Goal: Task Accomplishment & Management: Manage account settings

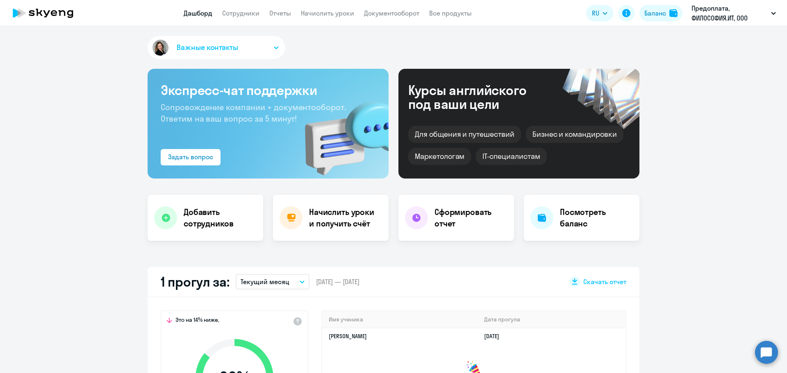
select select "30"
click at [403, 9] on link "Документооборот" at bounding box center [391, 13] width 55 height 8
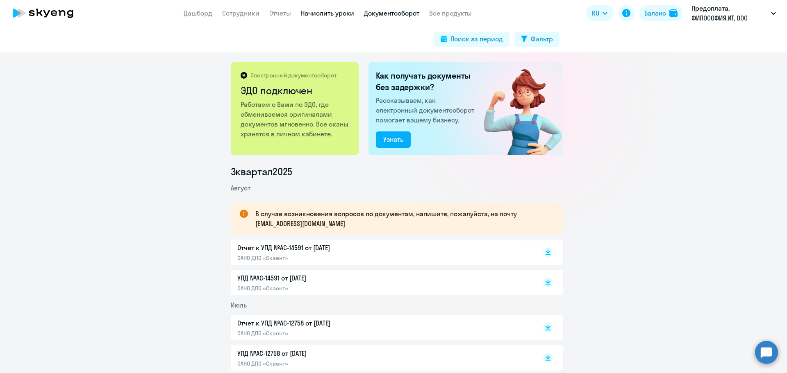
click at [329, 13] on link "Начислить уроки" at bounding box center [327, 13] width 53 height 8
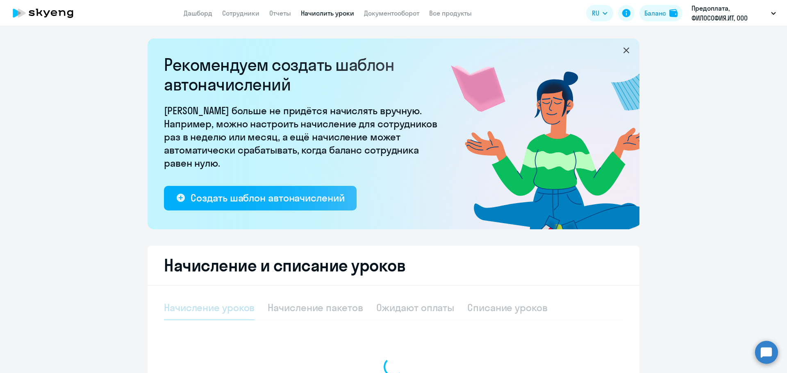
select select "10"
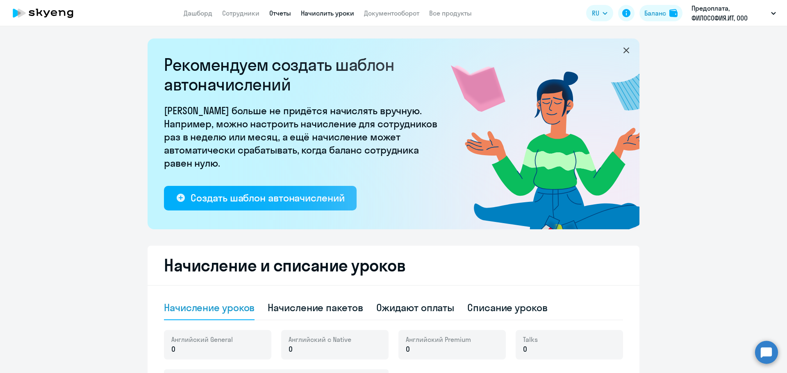
click at [285, 13] on link "Отчеты" at bounding box center [280, 13] width 22 height 8
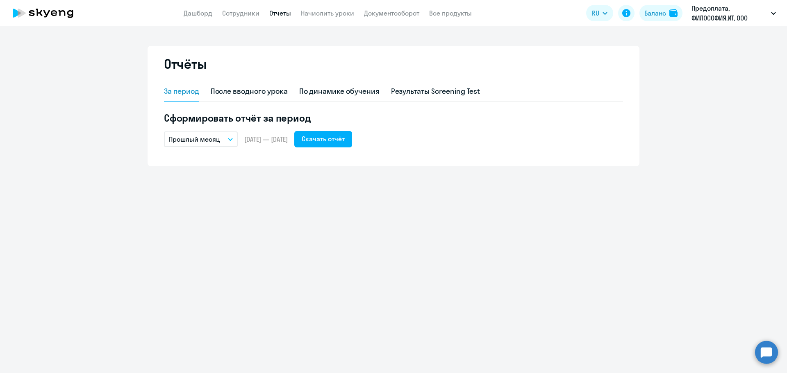
click at [246, 6] on app-header "Дашборд Сотрудники Отчеты Начислить уроки Документооборот Все продукты Дашборд …" at bounding box center [393, 13] width 787 height 26
click at [245, 12] on link "Сотрудники" at bounding box center [240, 13] width 37 height 8
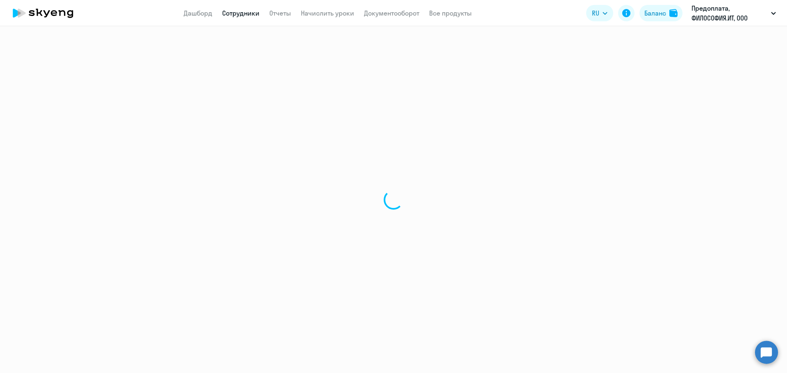
select select "30"
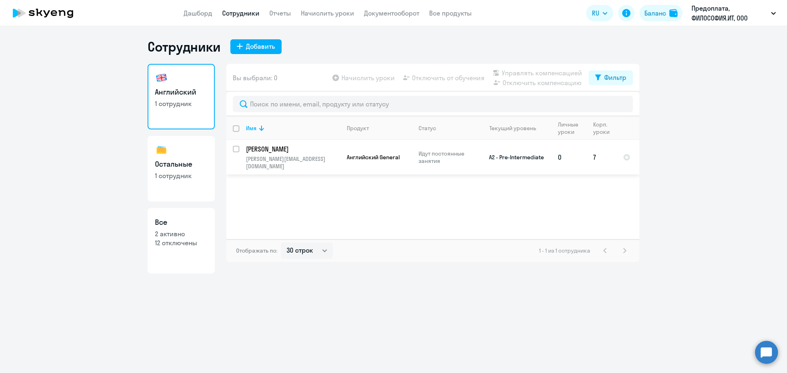
click at [271, 148] on p "[PERSON_NAME]" at bounding box center [292, 149] width 93 height 9
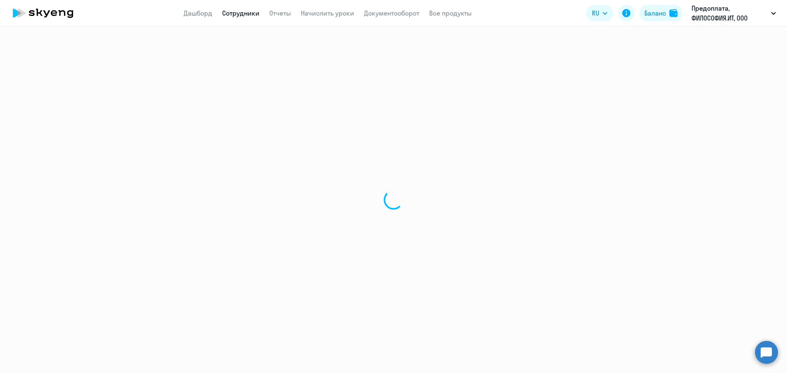
select select "english"
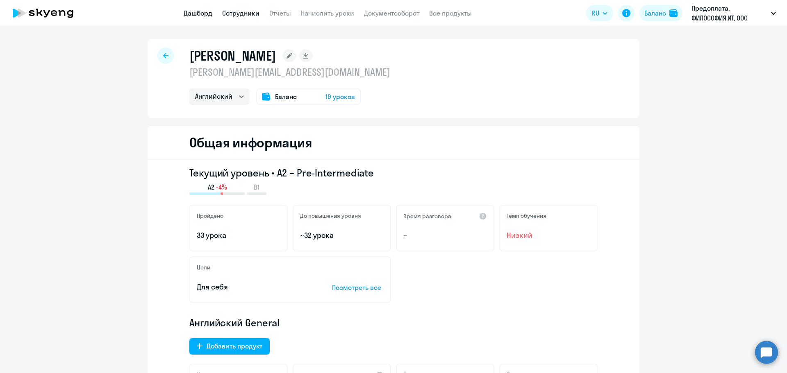
click at [207, 9] on link "Дашборд" at bounding box center [198, 13] width 29 height 8
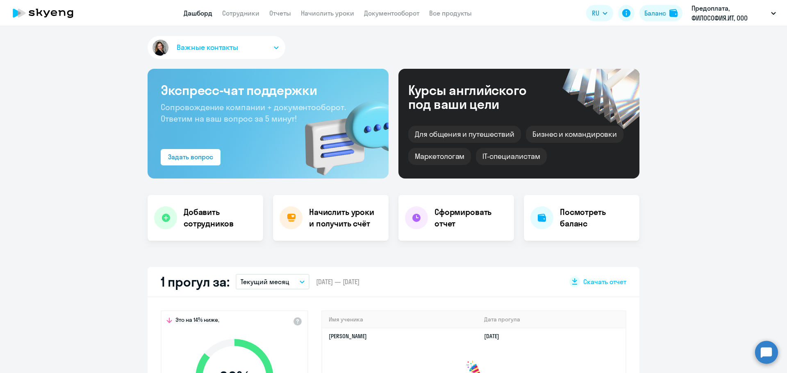
select select "30"
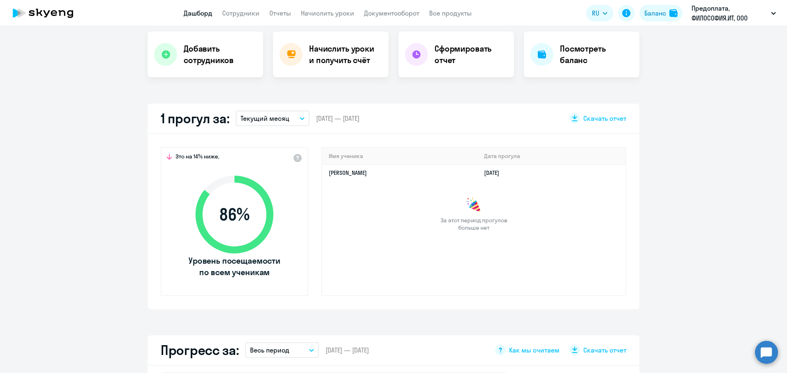
scroll to position [164, 0]
click at [568, 168] on td "20.09.2025" at bounding box center [552, 172] width 148 height 16
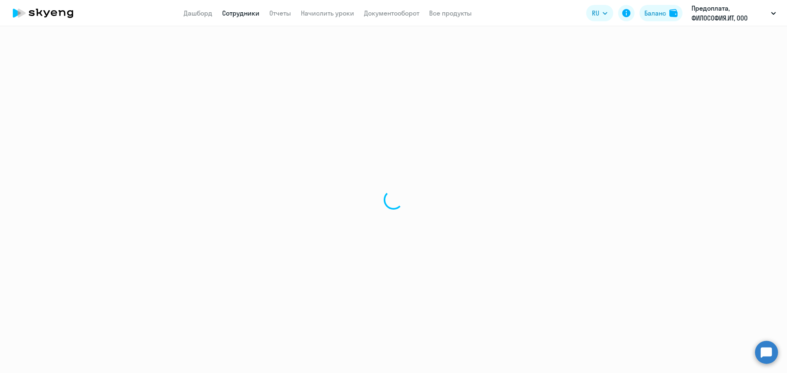
select select "english"
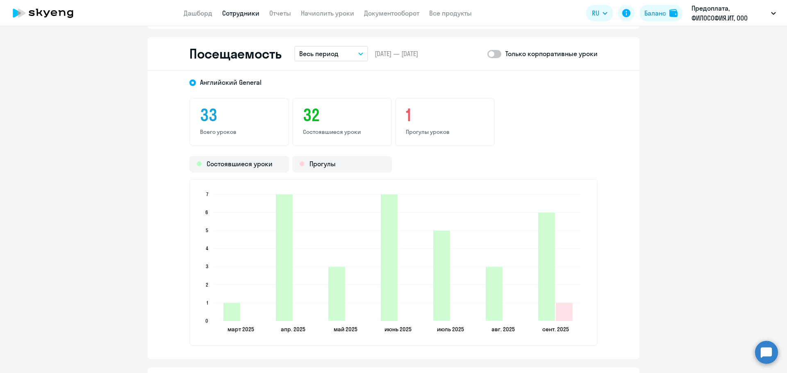
scroll to position [1066, 0]
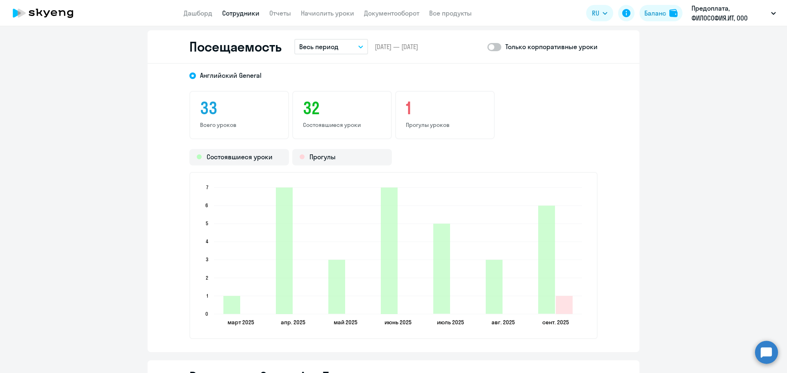
click at [494, 48] on span at bounding box center [494, 47] width 14 height 8
click at [487, 47] on input "checkbox" at bounding box center [487, 47] width 0 height 0
checkbox input "true"
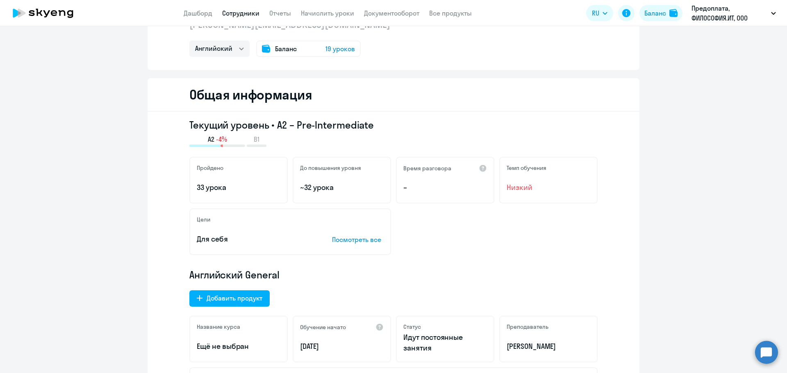
scroll to position [0, 0]
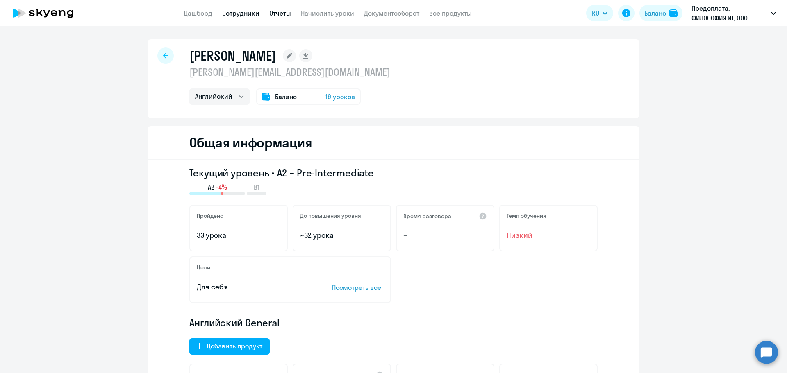
click at [287, 15] on link "Отчеты" at bounding box center [280, 13] width 22 height 8
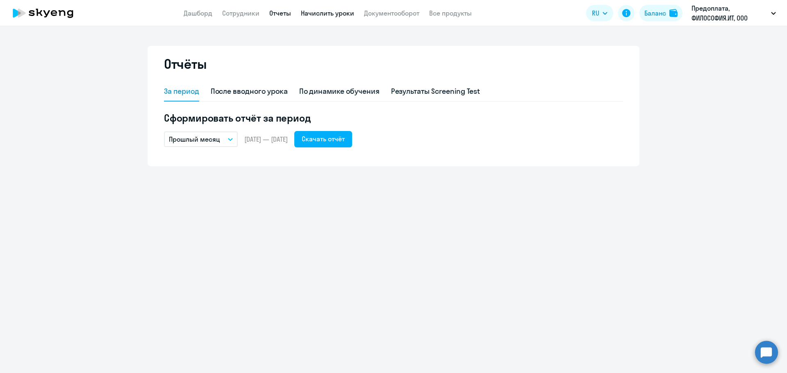
click at [322, 12] on link "Начислить уроки" at bounding box center [327, 13] width 53 height 8
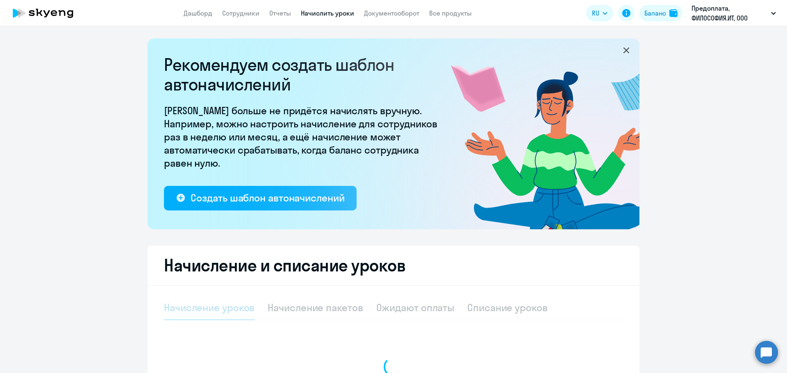
select select "10"
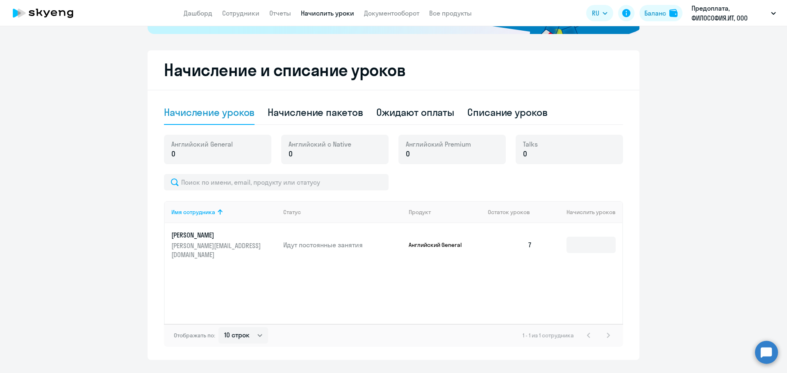
scroll to position [215, 0]
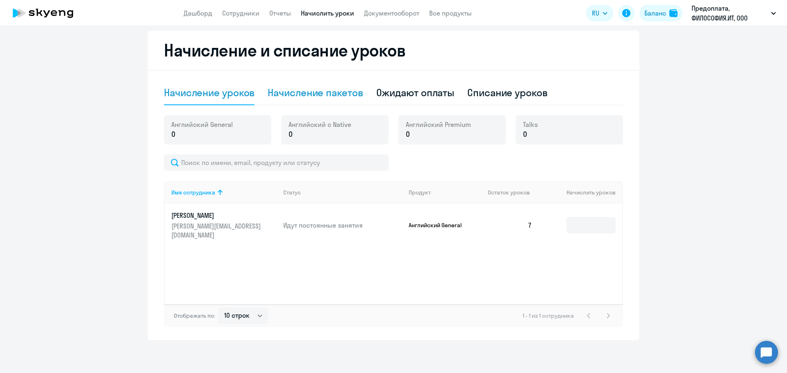
click at [308, 93] on div "Начисление пакетов" at bounding box center [315, 92] width 95 height 13
select select "10"
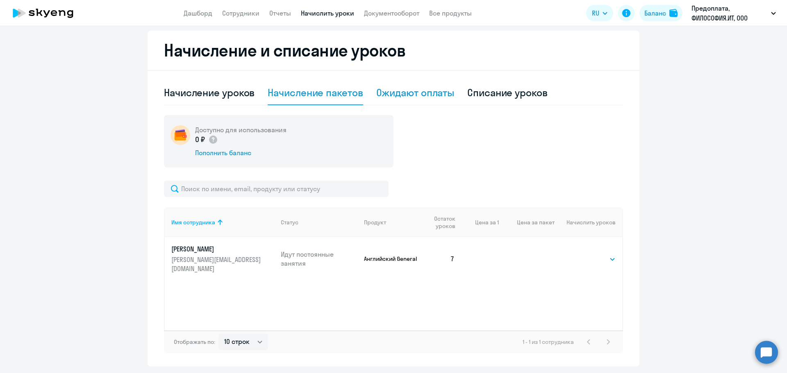
click at [405, 92] on div "Ожидают оплаты" at bounding box center [415, 92] width 78 height 13
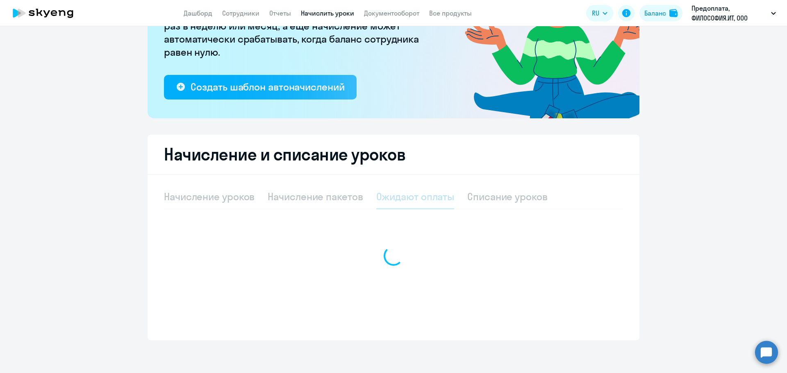
scroll to position [111, 0]
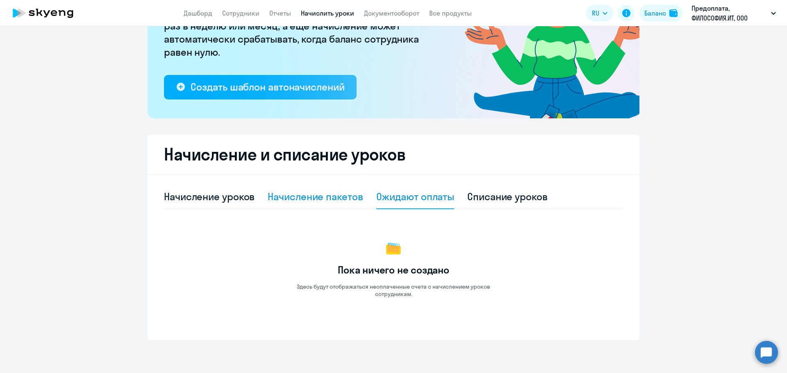
click at [299, 197] on div "Начисление пакетов" at bounding box center [315, 196] width 95 height 13
select select "10"
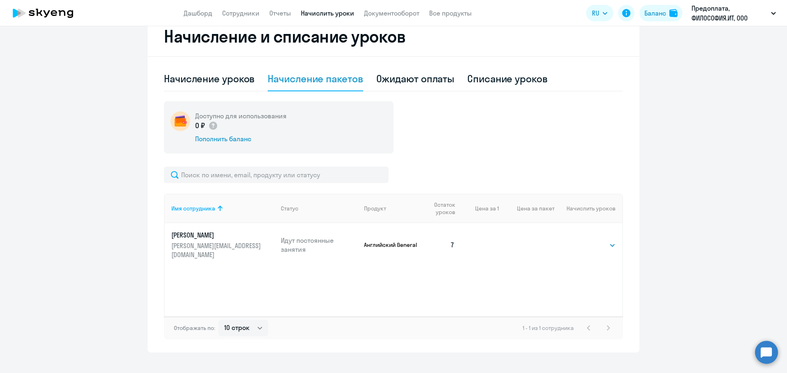
scroll to position [241, 0]
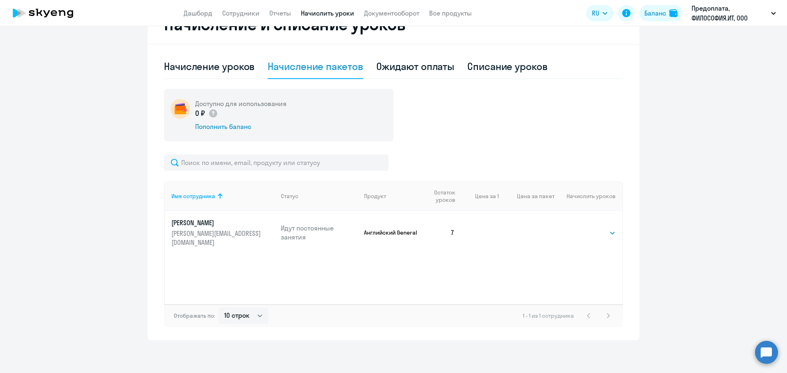
click at [247, 226] on p "[PERSON_NAME]" at bounding box center [217, 222] width 92 height 9
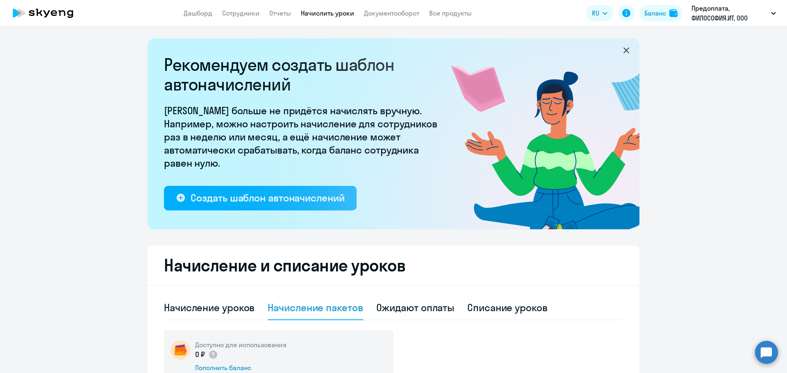
select select "english"
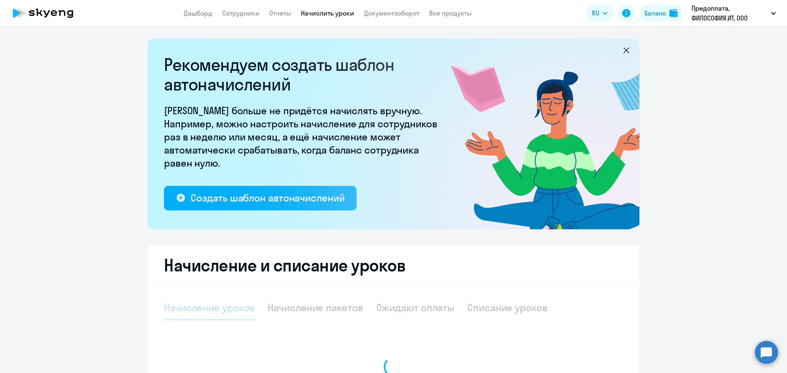
select select "10"
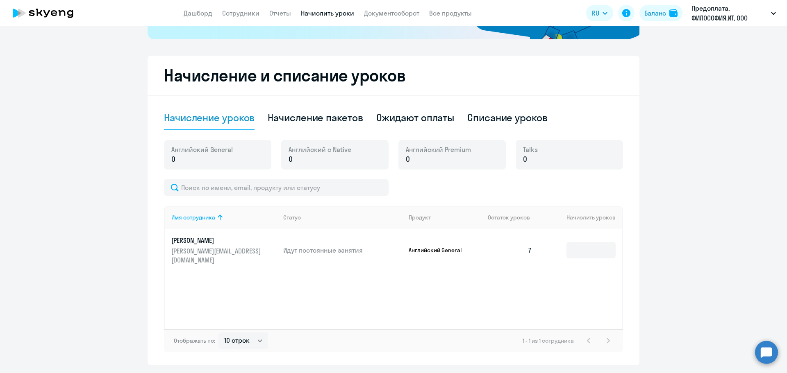
scroll to position [205, 0]
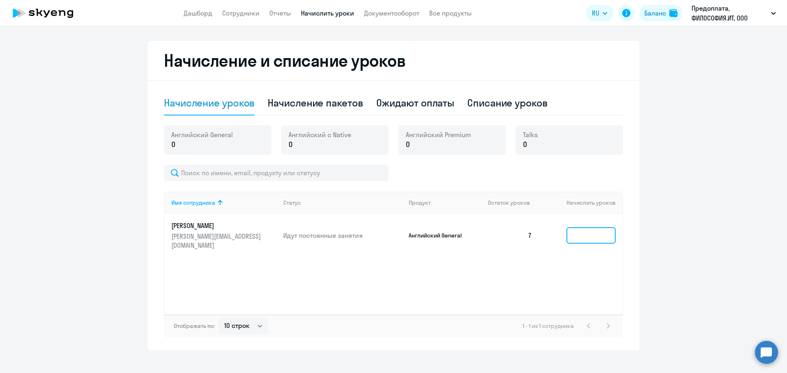
click at [587, 236] on input at bounding box center [590, 235] width 49 height 16
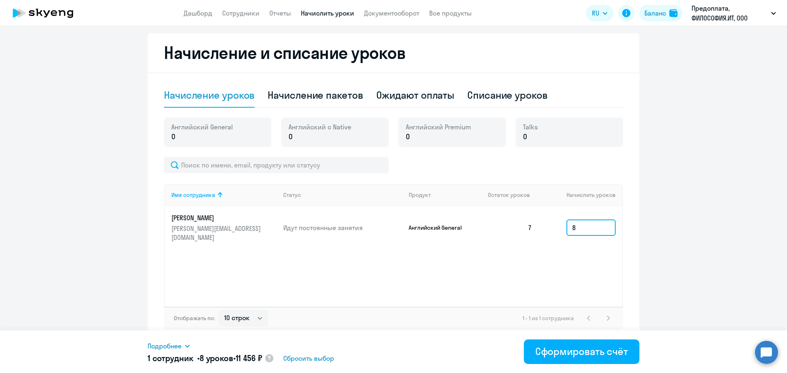
scroll to position [215, 0]
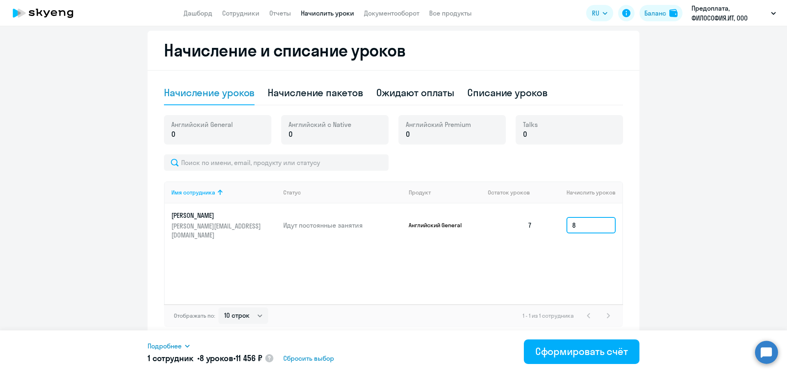
type input "8"
click at [583, 272] on div "Имя сотрудника Статус Продукт Остаток уроков [PERSON_NAME] уроков [PERSON_NAME]…" at bounding box center [393, 243] width 459 height 123
click at [289, 93] on div "Начисление пакетов" at bounding box center [315, 92] width 95 height 13
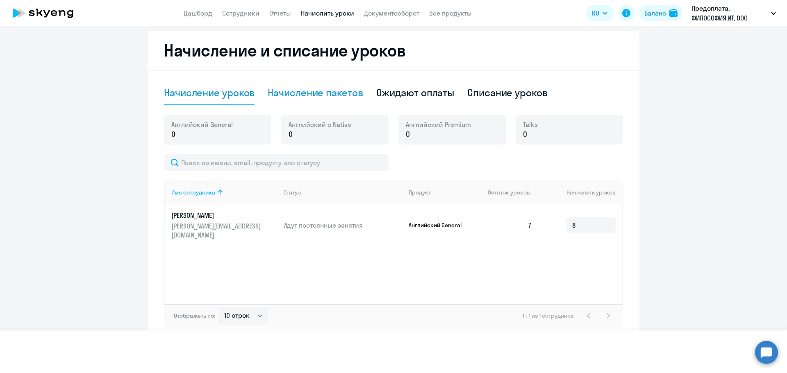
select select "10"
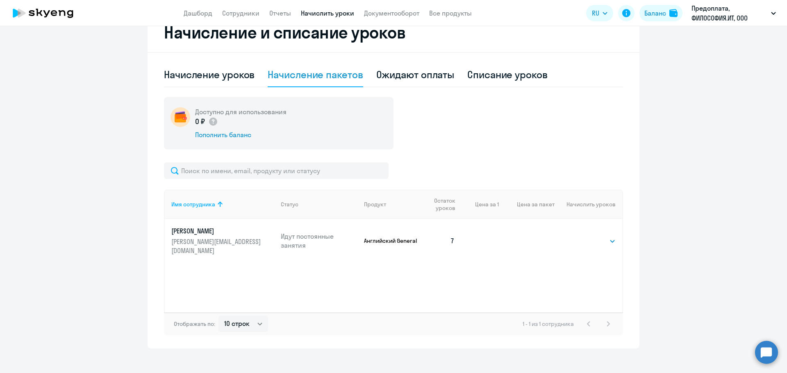
scroll to position [241, 0]
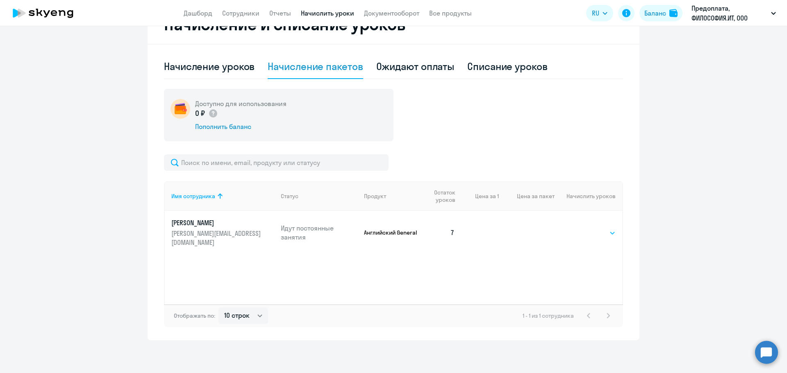
click at [601, 230] on select "Выбрать 4 8 16 32 64 96 128" at bounding box center [599, 233] width 34 height 10
select select "8"
click at [582, 228] on select "Выбрать 4 8 16 32 64 96 128" at bounding box center [599, 233] width 34 height 10
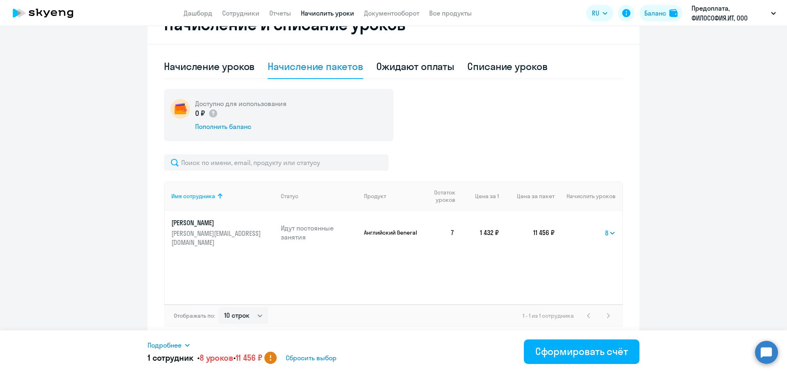
click at [277, 359] on circle at bounding box center [270, 358] width 12 height 12
click at [277, 358] on circle at bounding box center [270, 358] width 12 height 12
click at [277, 359] on circle at bounding box center [270, 358] width 12 height 12
click at [605, 228] on select "Выбрать 4 8 16 32 64 96 128" at bounding box center [610, 233] width 11 height 10
select select
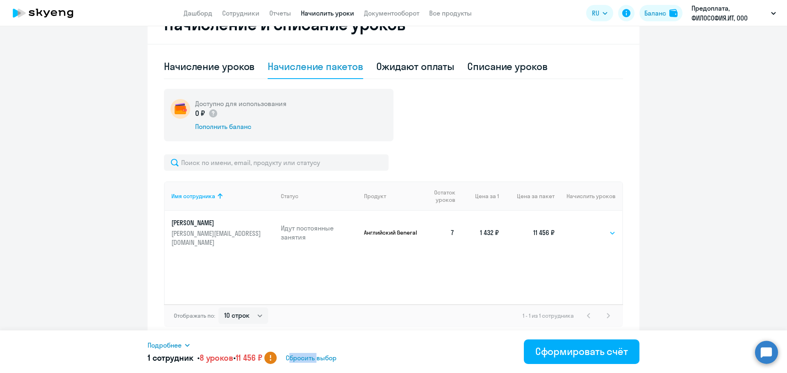
click at [605, 228] on select "Выбрать 4 8 16 32 64 96 128" at bounding box center [610, 233] width 11 height 10
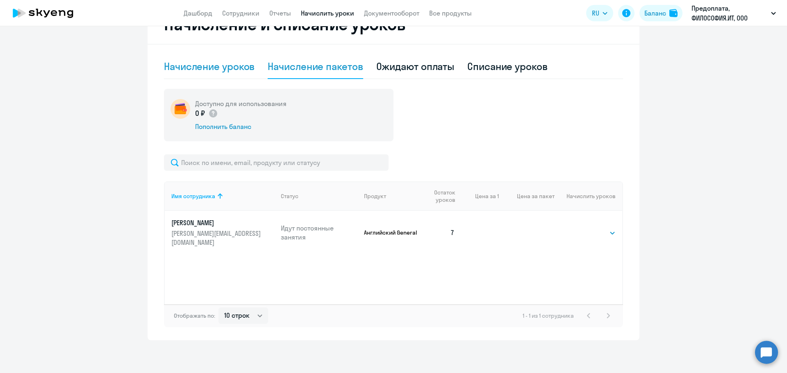
click at [210, 68] on div "Начисление уроков" at bounding box center [209, 66] width 91 height 13
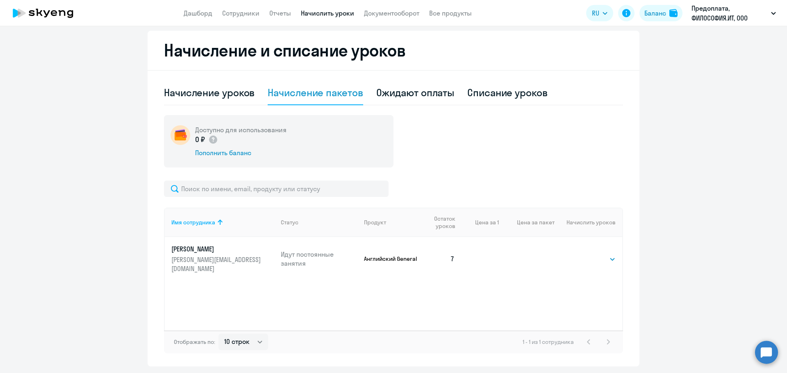
select select "10"
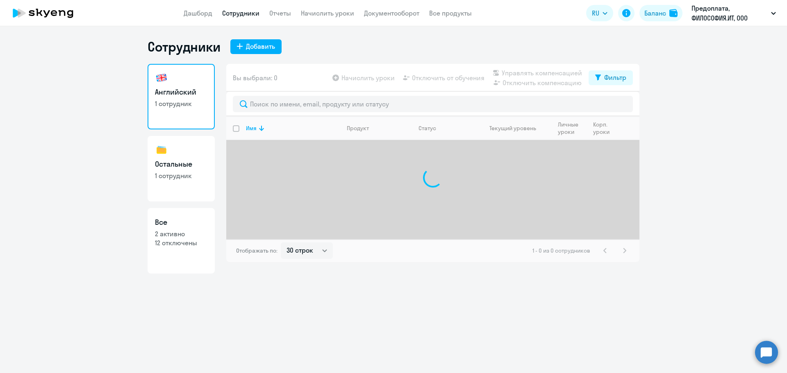
select select "30"
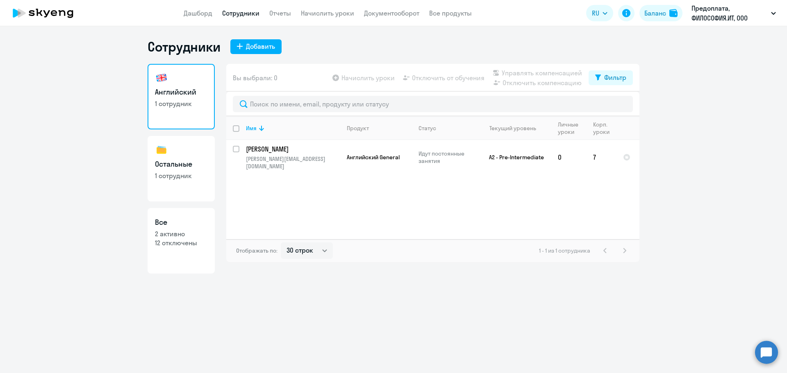
click at [166, 235] on p "2 активно" at bounding box center [181, 234] width 52 height 9
select select "30"
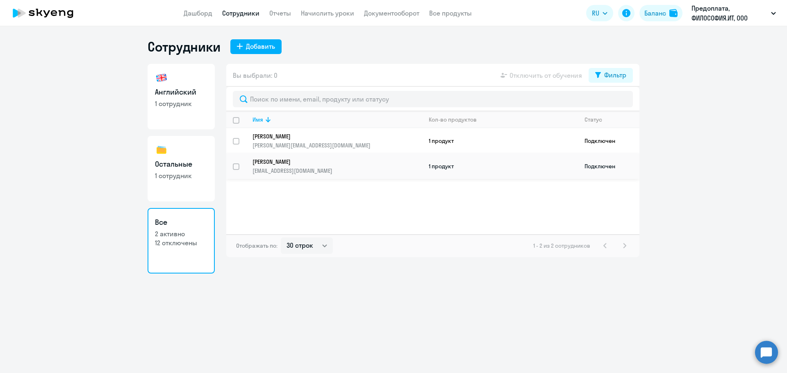
click at [273, 165] on p "Дудчак Сергей" at bounding box center [331, 161] width 158 height 7
select select "english"
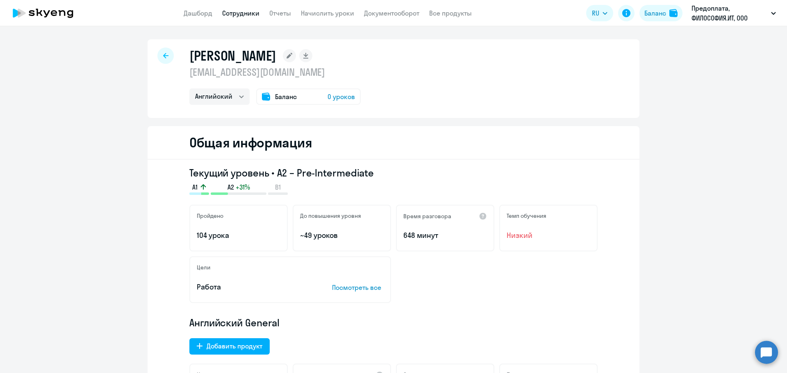
click at [159, 55] on div at bounding box center [165, 56] width 16 height 16
select select "30"
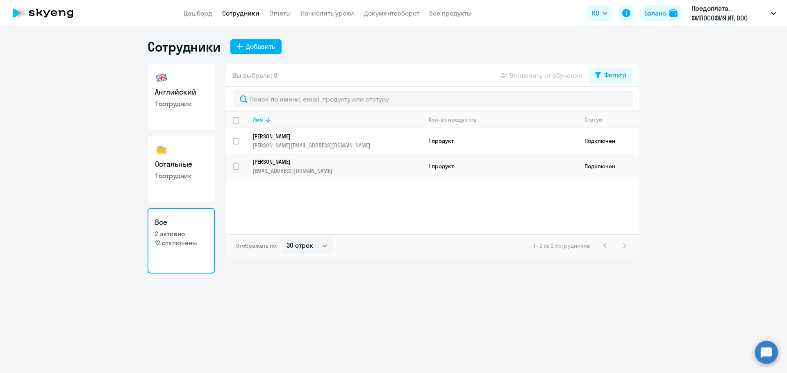
click at [181, 95] on h3 "Английский" at bounding box center [181, 92] width 52 height 11
select select "30"
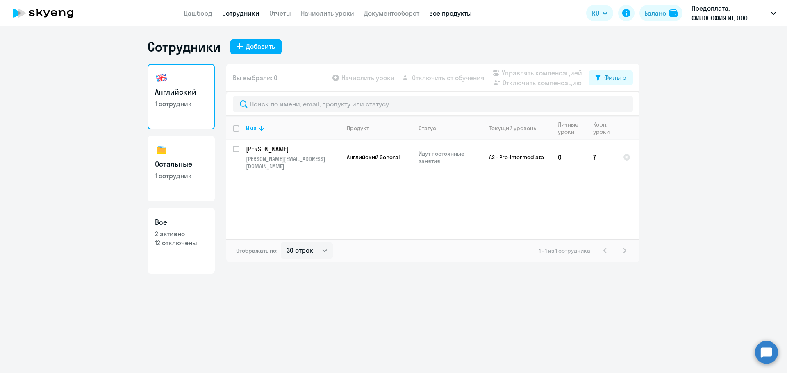
click at [450, 9] on app-menu-item-link "Все продукты" at bounding box center [450, 13] width 43 height 10
click at [447, 16] on link "Все продукты" at bounding box center [450, 13] width 43 height 8
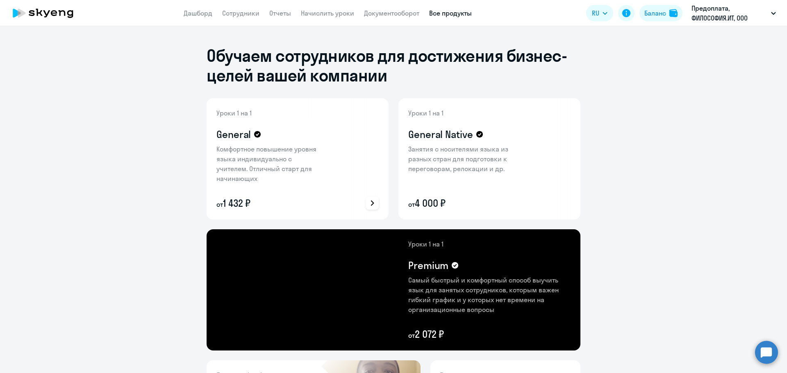
click at [369, 204] on icon at bounding box center [372, 203] width 10 height 10
click at [349, 180] on p "Подробнее о преимуществах" at bounding box center [323, 181] width 91 height 10
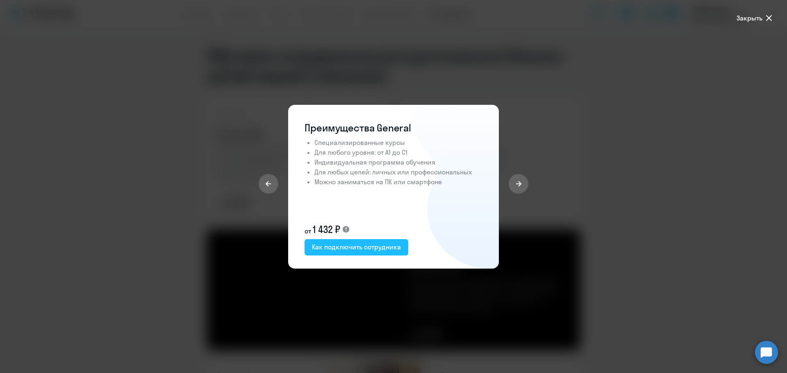
click at [360, 243] on div "Как подключить сотрудника" at bounding box center [356, 247] width 89 height 10
click at [636, 70] on div at bounding box center [393, 186] width 787 height 373
drag, startPoint x: 749, startPoint y: 18, endPoint x: 741, endPoint y: 24, distance: 9.7
click at [749, 18] on span "Закрыть" at bounding box center [750, 18] width 26 height 10
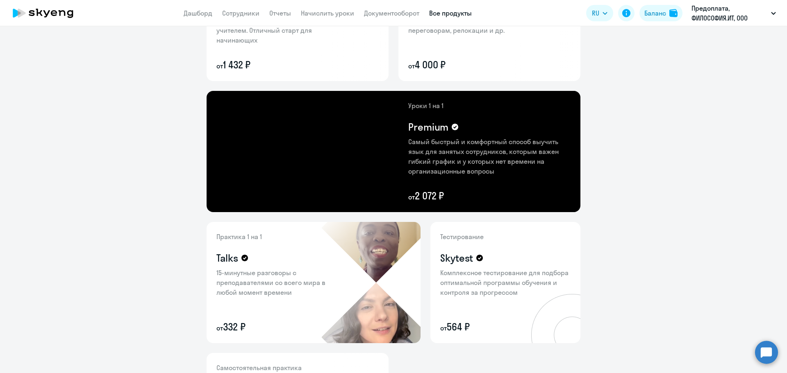
scroll to position [164, 0]
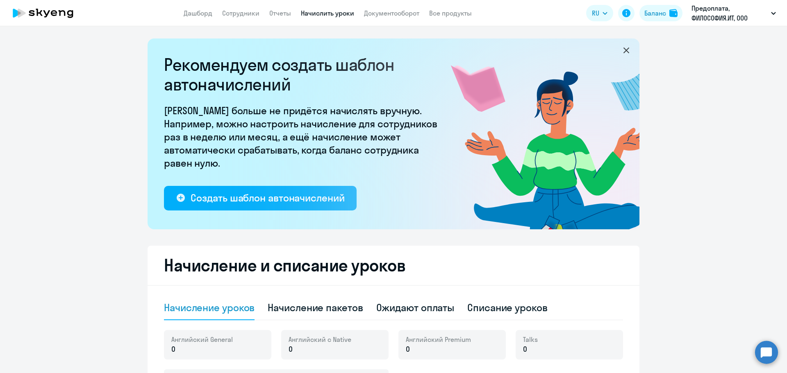
select select "10"
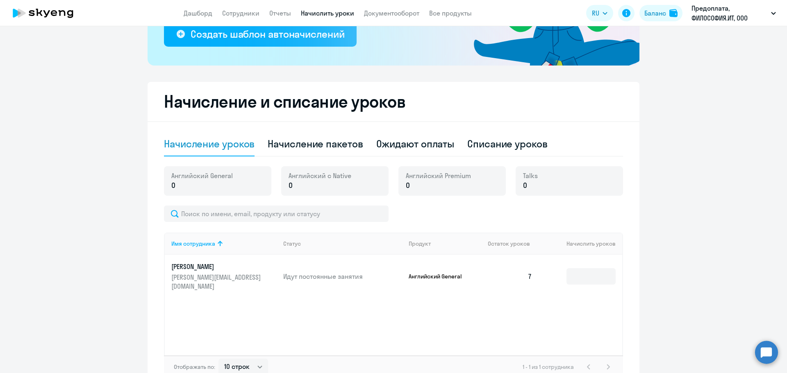
scroll to position [205, 0]
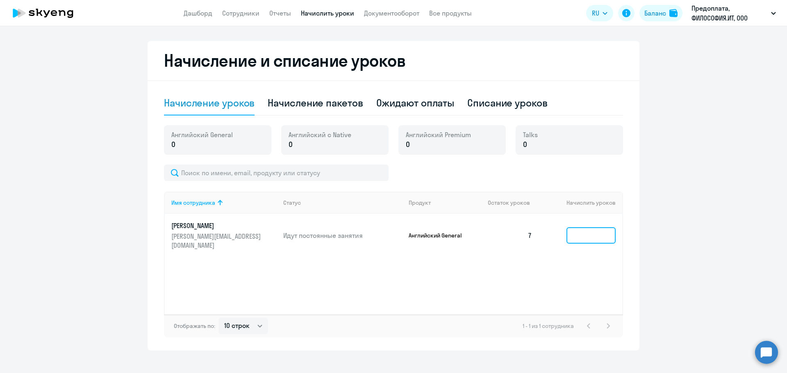
click at [585, 227] on input at bounding box center [590, 235] width 49 height 16
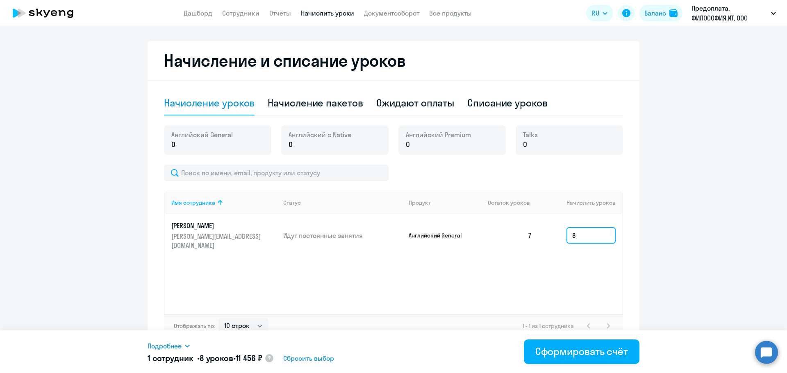
type input "8"
click at [585, 286] on div "Имя сотрудника Статус Продукт Остаток уроков [PERSON_NAME] уроков [PERSON_NAME]…" at bounding box center [393, 253] width 459 height 123
click at [284, 105] on div "Начисление пакетов" at bounding box center [315, 102] width 95 height 13
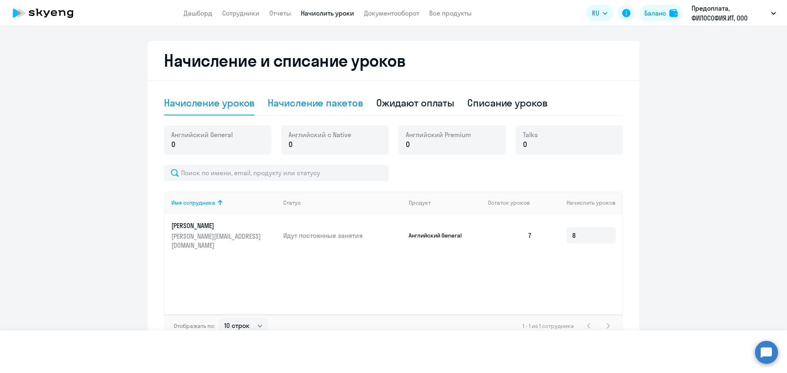
select select "10"
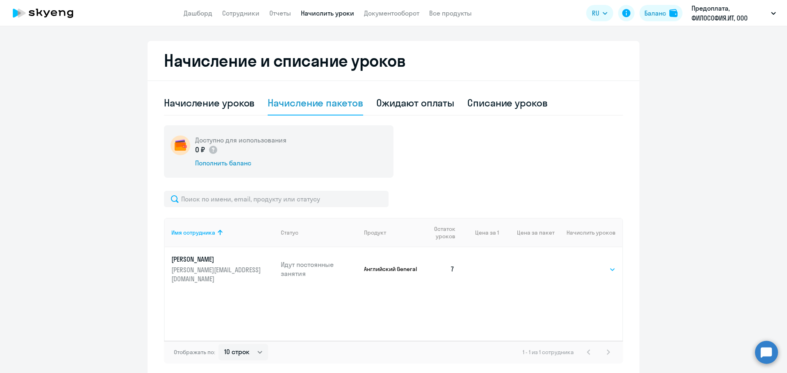
click at [600, 266] on select "Выбрать 4 8 16 32 64 96 128" at bounding box center [599, 270] width 34 height 10
select select "8"
click at [582, 265] on select "Выбрать 4 8 16 32 64 96 128" at bounding box center [599, 270] width 34 height 10
